Goal: Transaction & Acquisition: Purchase product/service

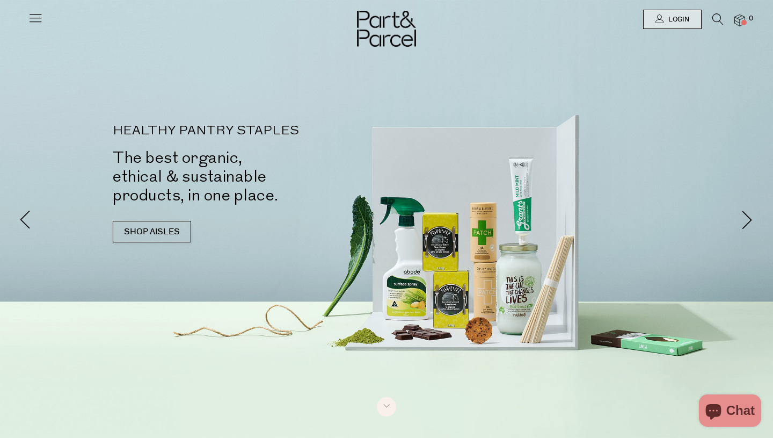
click at [717, 19] on icon at bounding box center [717, 19] width 11 height 12
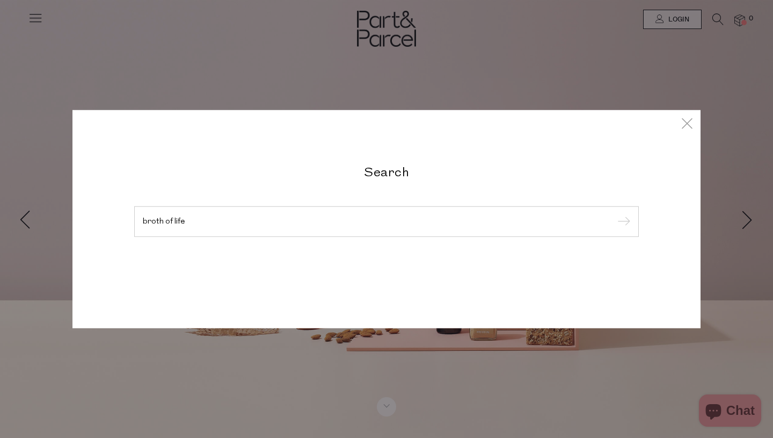
type input "broth of life"
click at [614, 214] on input "submit" at bounding box center [622, 222] width 16 height 16
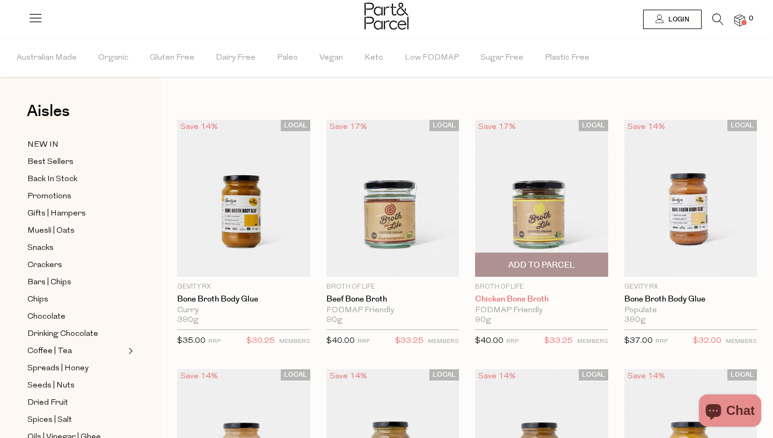
click at [486, 301] on link "Chicken Bone Broth" at bounding box center [541, 299] width 133 height 10
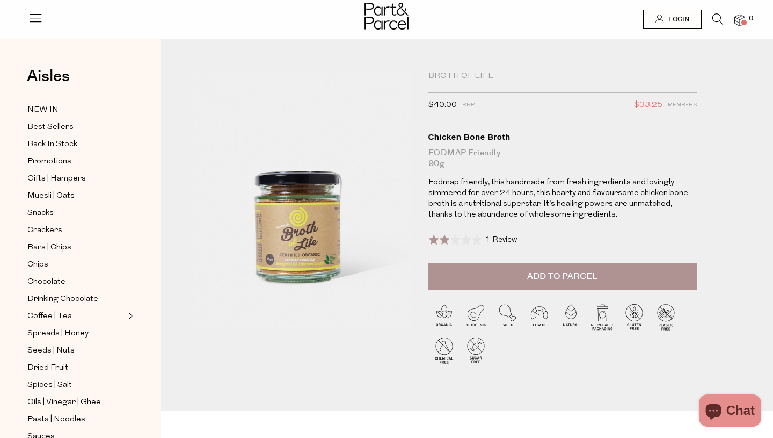
click at [501, 237] on span "1 Review" at bounding box center [501, 240] width 32 height 8
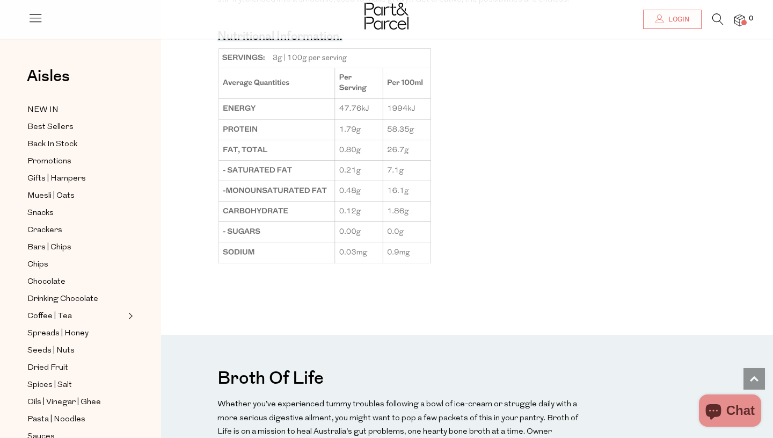
scroll to position [841, 0]
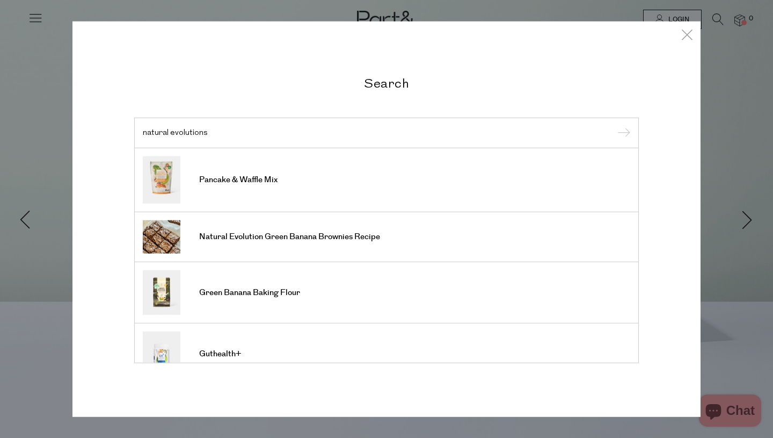
type input "natural evolutions"
click at [614, 125] on input "submit" at bounding box center [622, 133] width 16 height 16
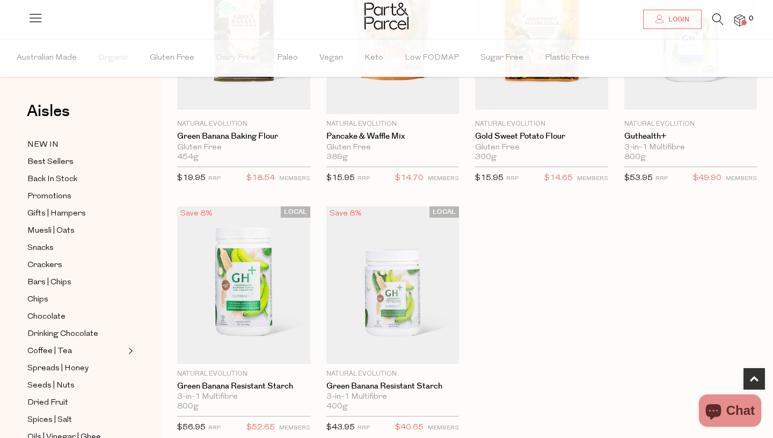
scroll to position [193, 0]
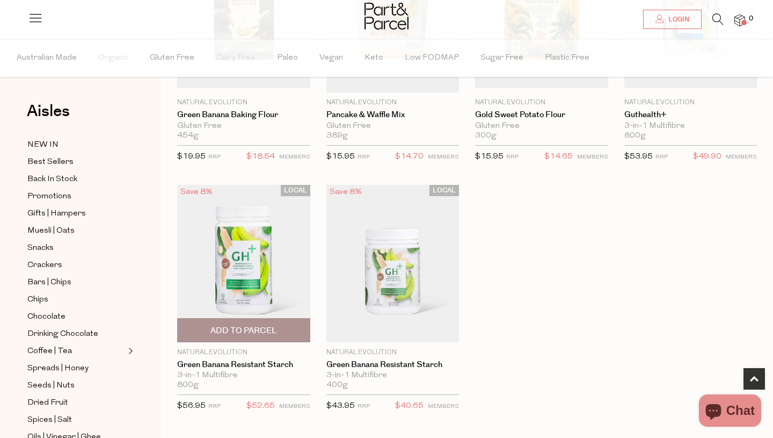
click at [251, 274] on img at bounding box center [243, 263] width 133 height 157
